Goal: Information Seeking & Learning: Learn about a topic

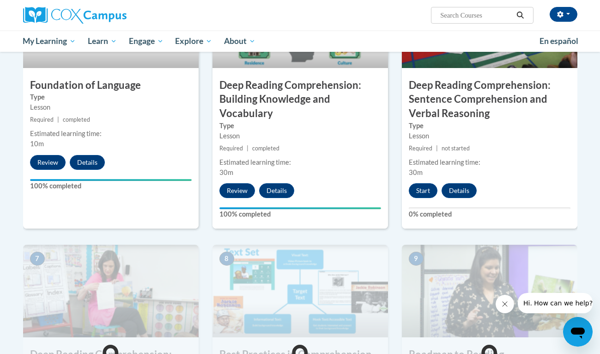
scroll to position [520, 0]
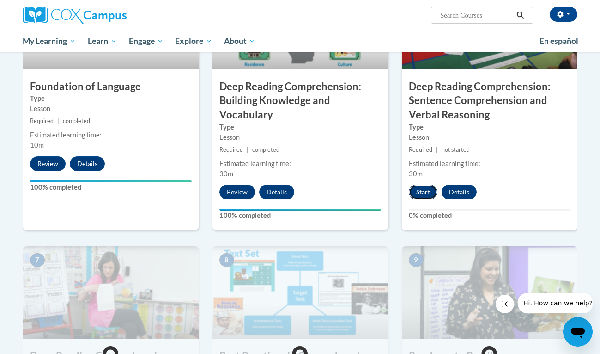
click at [422, 192] on button "Start" at bounding box center [423, 191] width 29 height 15
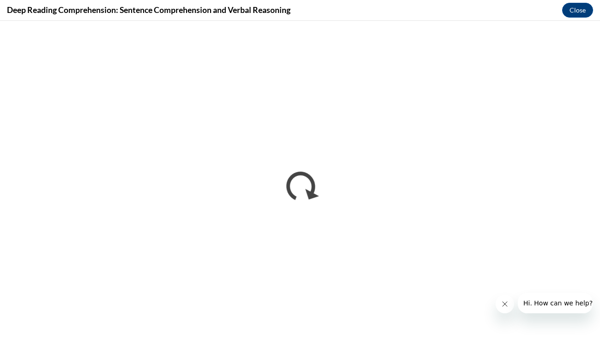
scroll to position [0, 0]
